Goal: Find specific page/section: Find specific page/section

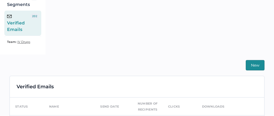
scroll to position [36, 0]
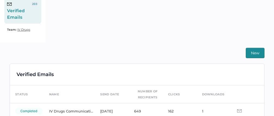
scroll to position [124, 0]
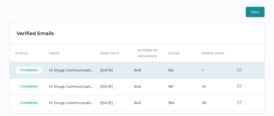
click at [237, 69] on img at bounding box center [239, 69] width 5 height 3
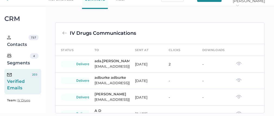
scroll to position [31, 0]
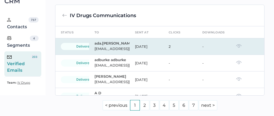
click at [236, 47] on img at bounding box center [239, 46] width 6 height 4
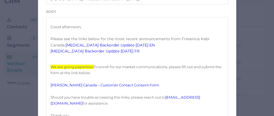
scroll to position [28, 0]
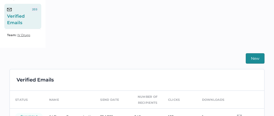
scroll to position [119, 0]
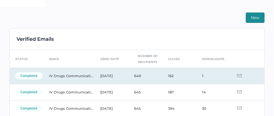
click at [237, 76] on img at bounding box center [239, 75] width 5 height 3
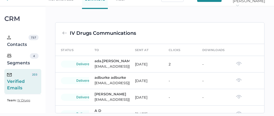
scroll to position [31, 0]
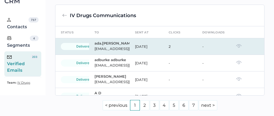
click at [236, 47] on img at bounding box center [239, 46] width 6 height 4
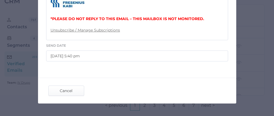
scroll to position [327, 0]
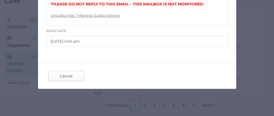
click at [68, 77] on span "Cancel" at bounding box center [66, 76] width 26 height 10
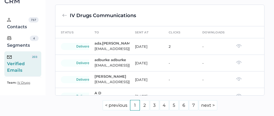
click at [23, 64] on div "Verified Emails" at bounding box center [19, 64] width 24 height 20
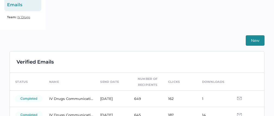
scroll to position [122, 0]
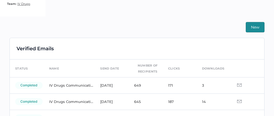
scroll to position [115, 0]
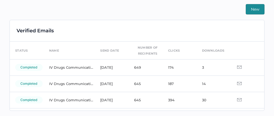
scroll to position [127, 0]
